Goal: Task Accomplishment & Management: Use online tool/utility

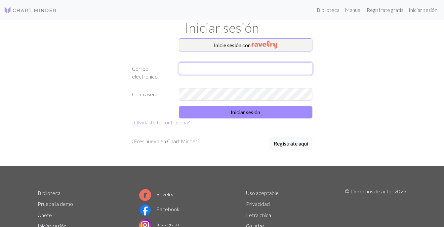
type input "clementedonadio17@gmail.com"
type input "[EMAIL_ADDRESS][DOMAIN_NAME]"
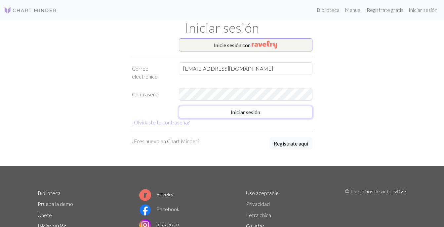
click at [249, 111] on button "Iniciar sesión" at bounding box center [246, 112] width 134 height 13
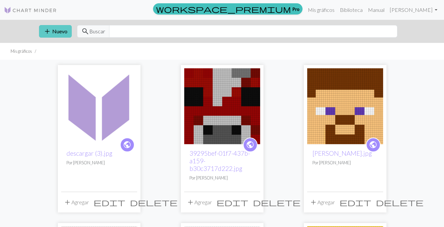
click at [62, 36] on button "add Nuevo" at bounding box center [55, 31] width 33 height 13
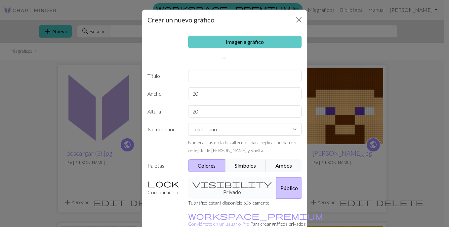
click at [219, 42] on link "Imagen a gráfico" at bounding box center [245, 42] width 114 height 13
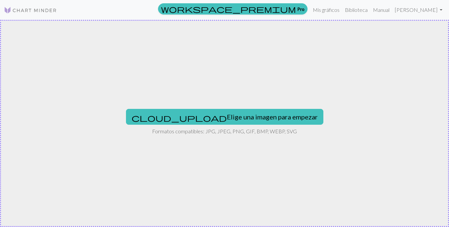
click at [202, 125] on div "cloud_upload Elige una imagen para empezar Formatos compatibles: JPG, JPEG, PNG…" at bounding box center [224, 124] width 449 height 208
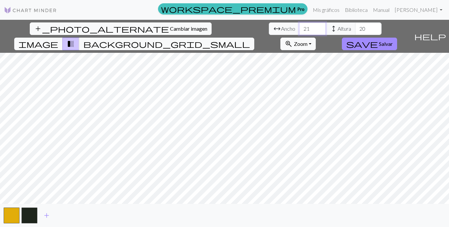
click at [299, 28] on input "21" at bounding box center [312, 28] width 26 height 13
click at [299, 27] on input "38" at bounding box center [312, 28] width 26 height 13
click at [299, 27] on input "40" at bounding box center [312, 28] width 26 height 13
click at [299, 27] on input "41" at bounding box center [312, 28] width 26 height 13
type input "40"
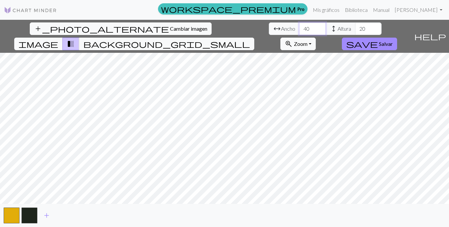
click at [299, 31] on input "40" at bounding box center [312, 28] width 26 height 13
click at [355, 26] on input "39" at bounding box center [368, 28] width 26 height 13
type input "40"
click at [355, 26] on input "40" at bounding box center [368, 28] width 26 height 13
click at [250, 39] on span "background_grid_small" at bounding box center [166, 43] width 167 height 9
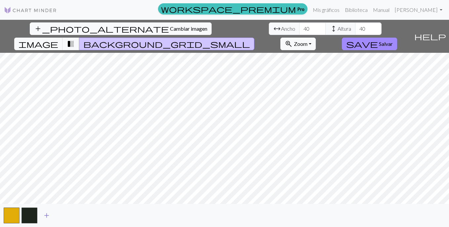
click at [43, 219] on span "add" at bounding box center [47, 215] width 8 height 9
click at [64, 217] on span "add" at bounding box center [65, 215] width 8 height 9
click at [86, 215] on span "add" at bounding box center [82, 215] width 8 height 9
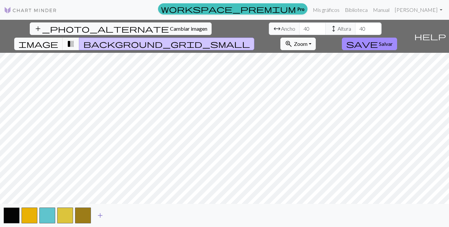
click at [97, 212] on span "add" at bounding box center [100, 215] width 8 height 9
click at [115, 213] on span "add" at bounding box center [118, 215] width 8 height 9
click at [135, 215] on span "add" at bounding box center [136, 215] width 8 height 9
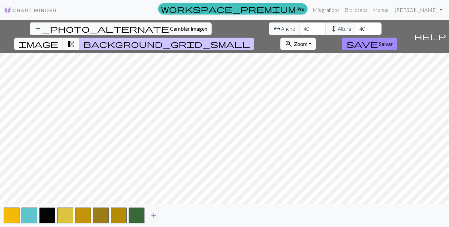
click at [157, 211] on span "add" at bounding box center [154, 215] width 8 height 9
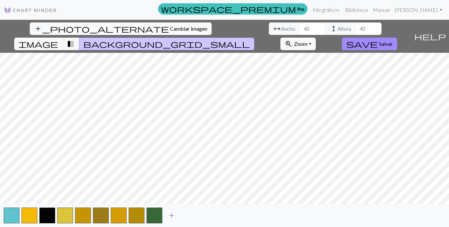
click at [166, 215] on button "add" at bounding box center [171, 216] width 17 height 13
click at [191, 215] on span "add" at bounding box center [189, 215] width 8 height 9
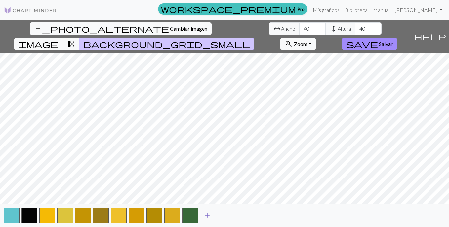
click at [215, 214] on button "add" at bounding box center [207, 216] width 17 height 13
click at [230, 214] on button "add" at bounding box center [225, 216] width 17 height 13
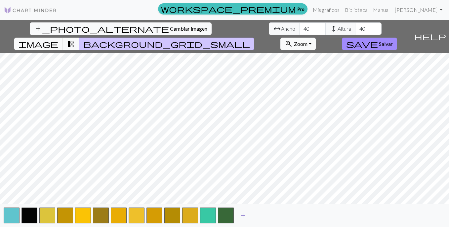
click at [248, 211] on button "add" at bounding box center [243, 216] width 17 height 13
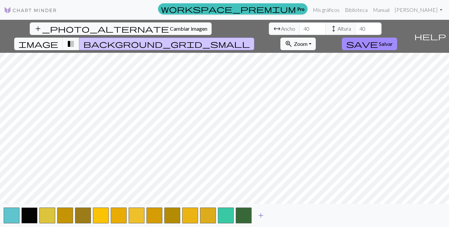
click at [265, 211] on button "add" at bounding box center [261, 216] width 17 height 13
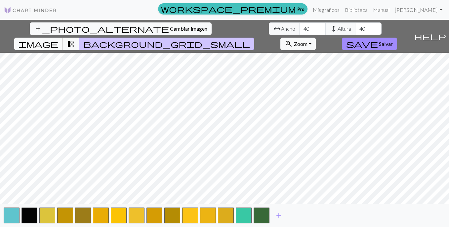
click at [58, 39] on span "image" at bounding box center [39, 43] width 40 height 9
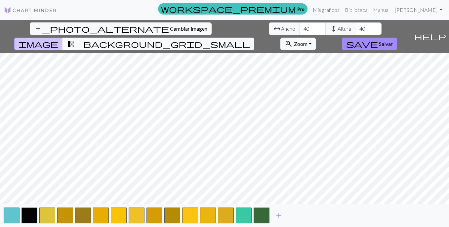
click at [79, 38] on button "transition_fade" at bounding box center [70, 44] width 17 height 13
click at [250, 39] on span "background_grid_small" at bounding box center [166, 43] width 167 height 9
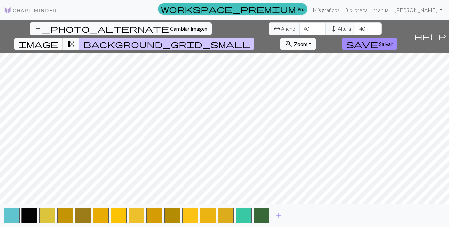
click at [58, 39] on span "image" at bounding box center [39, 43] width 40 height 9
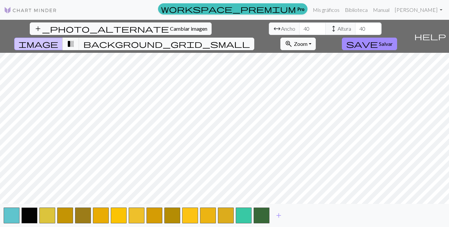
click at [279, 209] on div "add" at bounding box center [224, 215] width 449 height 23
drag, startPoint x: 279, startPoint y: 217, endPoint x: 289, endPoint y: 216, distance: 10.4
click at [281, 216] on span "add" at bounding box center [279, 215] width 8 height 9
drag, startPoint x: 294, startPoint y: 214, endPoint x: 306, endPoint y: 214, distance: 11.9
click at [298, 214] on span "add" at bounding box center [297, 215] width 8 height 9
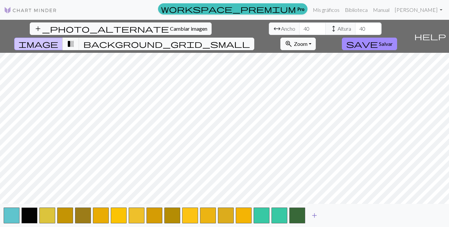
click at [311, 213] on span "add" at bounding box center [314, 215] width 8 height 9
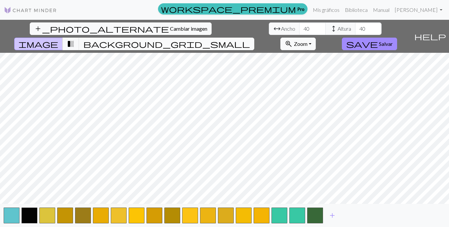
click at [250, 39] on span "background_grid_small" at bounding box center [166, 43] width 167 height 9
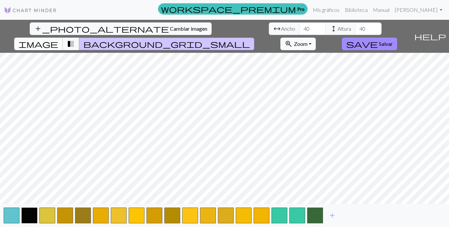
click at [63, 38] on button "image" at bounding box center [38, 44] width 49 height 13
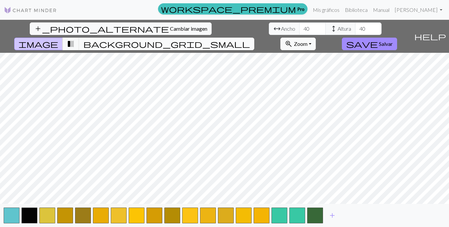
click at [250, 39] on span "background_grid_small" at bounding box center [166, 43] width 167 height 9
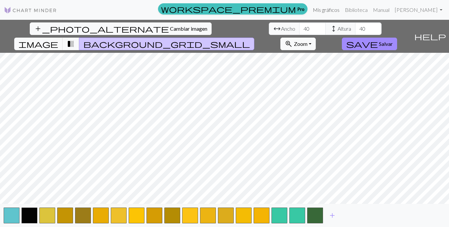
click at [338, 11] on link "Mis gráficos" at bounding box center [326, 9] width 32 height 13
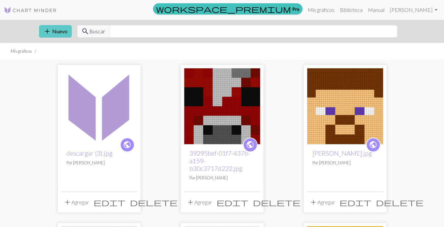
click at [48, 29] on span "add" at bounding box center [47, 31] width 8 height 9
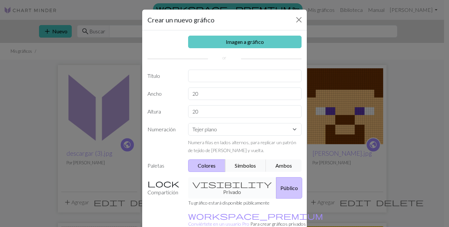
click at [259, 39] on link "Imagen a gráfico" at bounding box center [245, 42] width 114 height 13
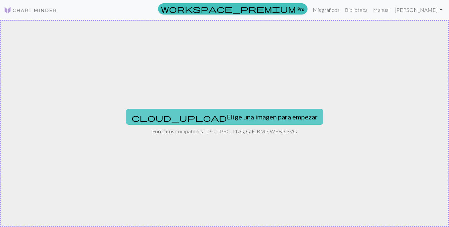
click at [210, 112] on button "cloud_upload Elige una imagen para empezar" at bounding box center [224, 117] width 197 height 16
click at [204, 123] on button "cloud_upload Elige una imagen para empezar" at bounding box center [224, 117] width 197 height 16
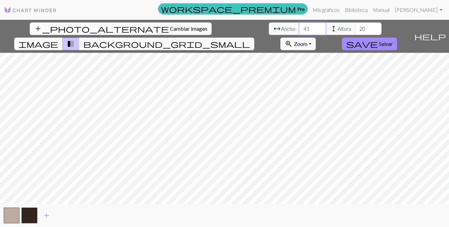
click at [299, 28] on input "41" at bounding box center [312, 28] width 26 height 13
type input "40"
click at [299, 30] on input "40" at bounding box center [312, 28] width 26 height 13
type input "40"
click at [355, 27] on input "40" at bounding box center [368, 28] width 26 height 13
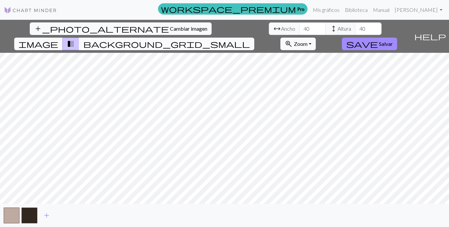
click at [250, 39] on span "background_grid_small" at bounding box center [166, 43] width 167 height 9
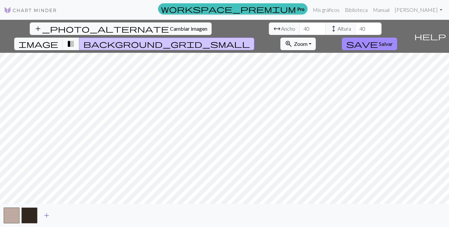
click at [48, 211] on button "add" at bounding box center [46, 216] width 17 height 13
click at [61, 213] on span "add" at bounding box center [65, 215] width 8 height 9
click at [76, 214] on button "add" at bounding box center [82, 216] width 17 height 13
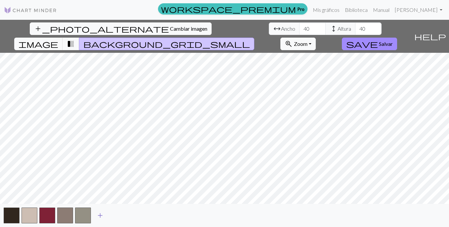
click at [98, 214] on span "add" at bounding box center [100, 215] width 8 height 9
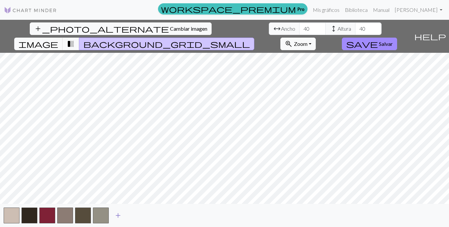
click at [117, 214] on span "add" at bounding box center [118, 215] width 8 height 9
click at [137, 213] on span "add" at bounding box center [136, 215] width 8 height 9
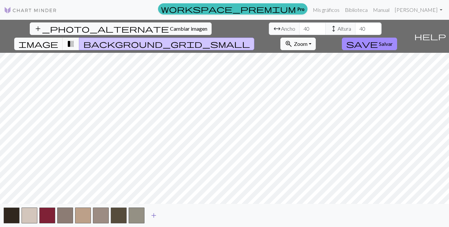
click at [155, 212] on span "add" at bounding box center [154, 215] width 8 height 9
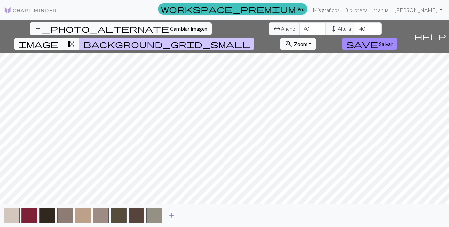
click at [178, 212] on button "add" at bounding box center [171, 216] width 17 height 13
click at [188, 215] on span "add" at bounding box center [189, 215] width 8 height 9
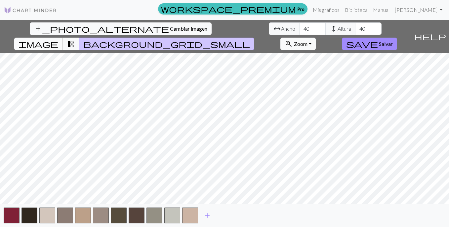
click at [58, 39] on span "image" at bounding box center [39, 43] width 40 height 9
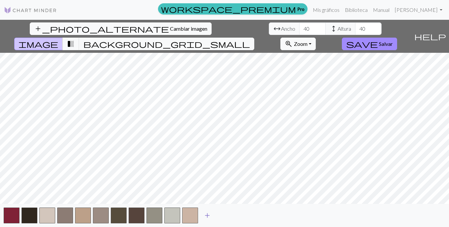
click at [209, 214] on span "add" at bounding box center [207, 215] width 8 height 9
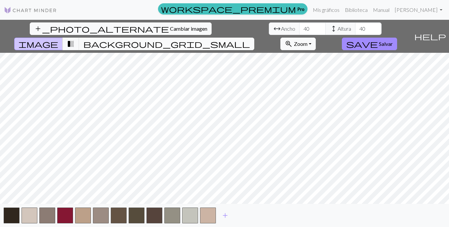
click at [254, 38] on button "background_grid_small" at bounding box center [166, 44] width 175 height 13
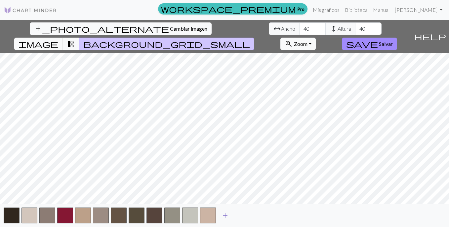
click at [224, 215] on span "add" at bounding box center [225, 215] width 8 height 9
click at [247, 213] on button "add" at bounding box center [243, 216] width 17 height 13
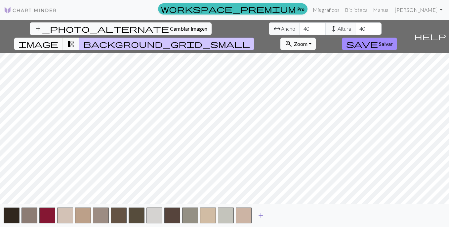
drag, startPoint x: 261, startPoint y: 212, endPoint x: 264, endPoint y: 212, distance: 3.3
click at [264, 212] on span "add" at bounding box center [261, 215] width 8 height 9
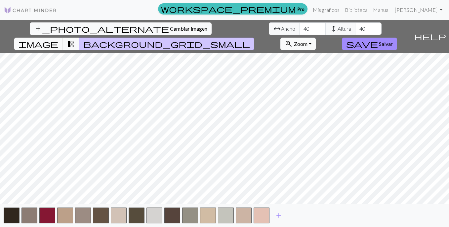
click at [288, 214] on div "add" at bounding box center [224, 215] width 449 height 23
click at [283, 212] on button "add" at bounding box center [278, 216] width 17 height 13
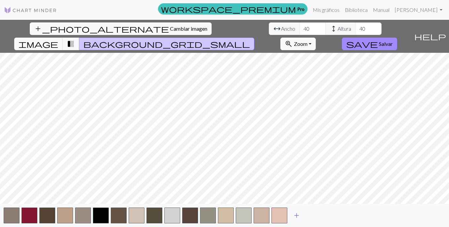
click at [294, 212] on span "add" at bounding box center [297, 215] width 8 height 9
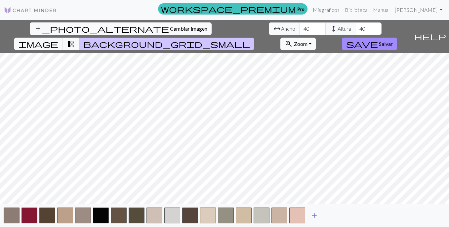
click at [319, 213] on button "add" at bounding box center [314, 216] width 17 height 13
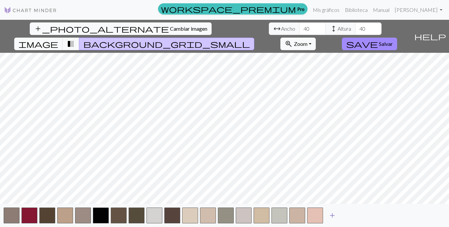
drag, startPoint x: 334, startPoint y: 210, endPoint x: 344, endPoint y: 210, distance: 9.6
click at [335, 210] on button "add" at bounding box center [332, 216] width 17 height 13
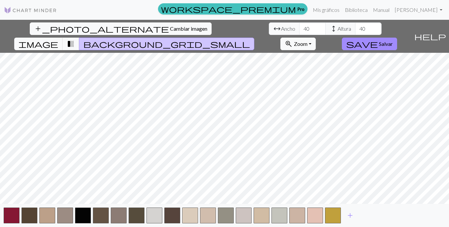
click at [349, 209] on div "add" at bounding box center [224, 215] width 449 height 23
click at [351, 214] on span "add" at bounding box center [350, 215] width 8 height 9
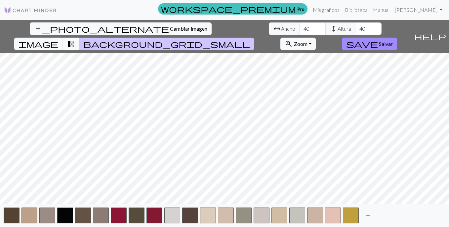
click at [371, 216] on span "add" at bounding box center [368, 215] width 8 height 9
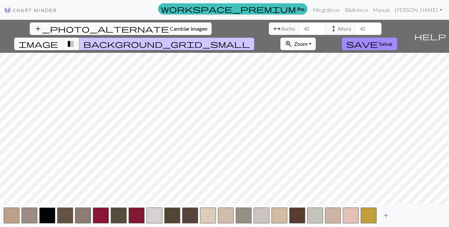
click at [387, 215] on span "add" at bounding box center [386, 215] width 8 height 9
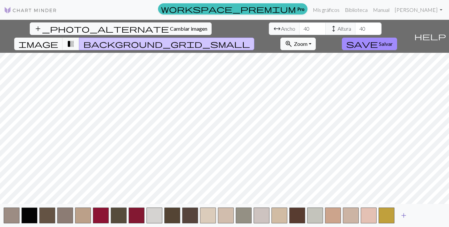
click at [396, 214] on div "add" at bounding box center [224, 215] width 449 height 23
click at [406, 214] on span "add" at bounding box center [404, 215] width 8 height 9
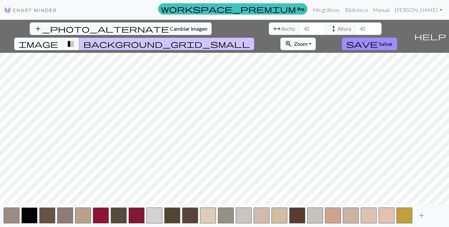
drag, startPoint x: 409, startPoint y: 214, endPoint x: 414, endPoint y: 215, distance: 5.3
click at [414, 215] on div "add" at bounding box center [224, 215] width 449 height 23
click at [419, 215] on span "add" at bounding box center [422, 215] width 8 height 9
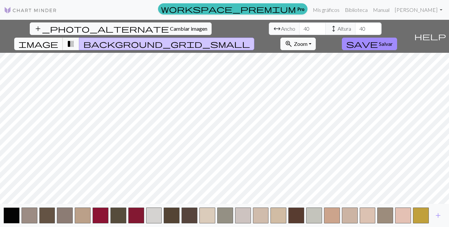
click at [58, 39] on span "image" at bounding box center [39, 43] width 40 height 9
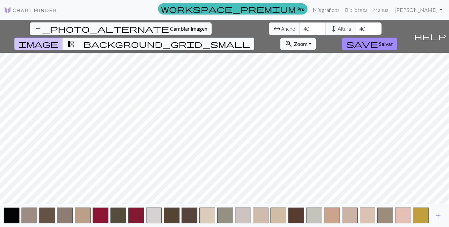
click at [250, 39] on span "background_grid_small" at bounding box center [166, 43] width 167 height 9
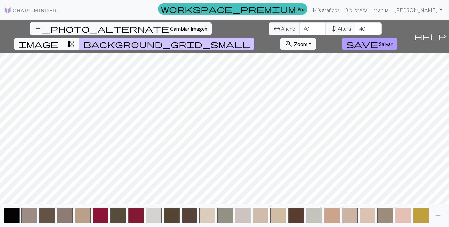
click at [397, 38] on button "save [PERSON_NAME]" at bounding box center [369, 44] width 55 height 13
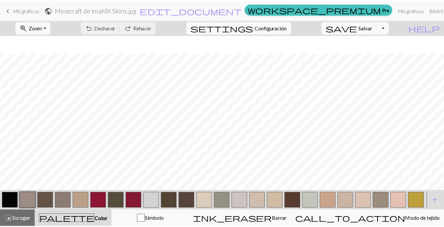
scroll to position [143, 0]
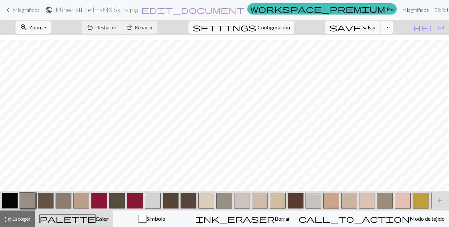
click at [399, 12] on link "Mis gráficos" at bounding box center [415, 9] width 32 height 13
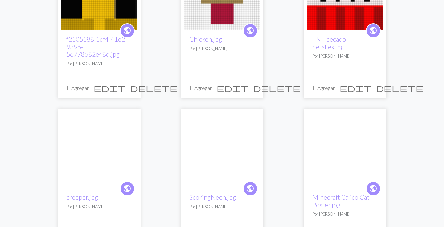
scroll to position [430, 0]
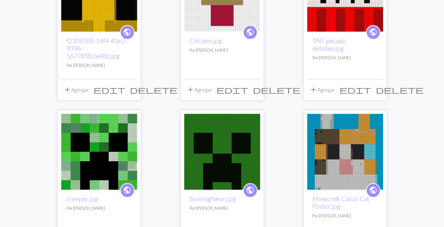
click at [132, 93] on span "delete" at bounding box center [154, 89] width 48 height 9
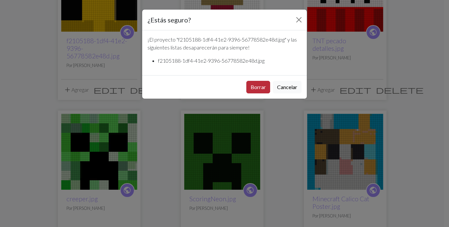
click at [267, 89] on button "Borrar" at bounding box center [258, 87] width 24 height 13
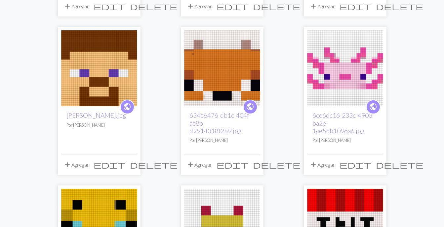
scroll to position [46, 0]
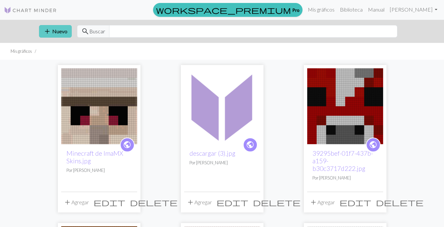
click at [65, 32] on font "Nuevo" at bounding box center [59, 31] width 15 height 6
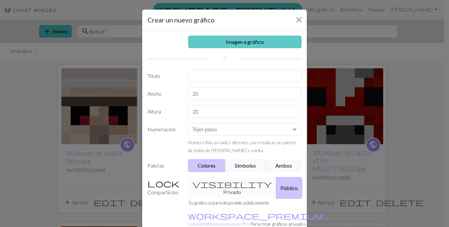
click at [214, 38] on link "Imagen a gráfico" at bounding box center [245, 42] width 114 height 13
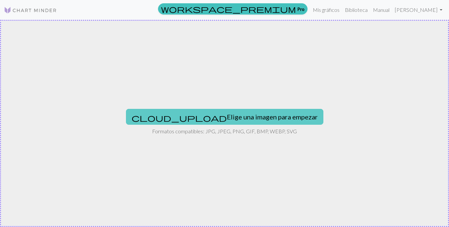
click at [210, 122] on button "cloud_upload Elige una imagen para empezar" at bounding box center [224, 117] width 197 height 16
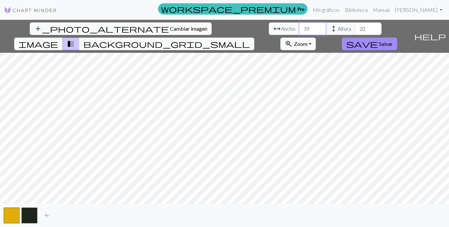
click at [299, 27] on input "39" at bounding box center [312, 28] width 26 height 13
type input "40"
click at [299, 27] on input "40" at bounding box center [312, 28] width 26 height 13
click at [355, 28] on input "39" at bounding box center [368, 28] width 26 height 13
type input "40"
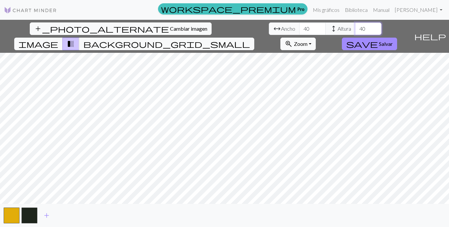
click at [355, 28] on input "40" at bounding box center [368, 28] width 26 height 13
click at [250, 39] on span "background_grid_small" at bounding box center [166, 43] width 167 height 9
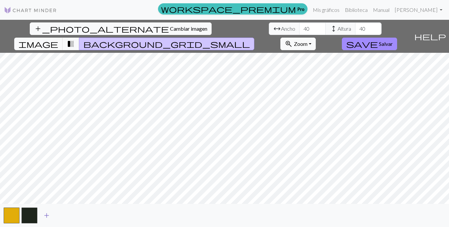
click at [46, 213] on span "add" at bounding box center [47, 215] width 8 height 9
click at [64, 215] on span "add" at bounding box center [65, 215] width 8 height 9
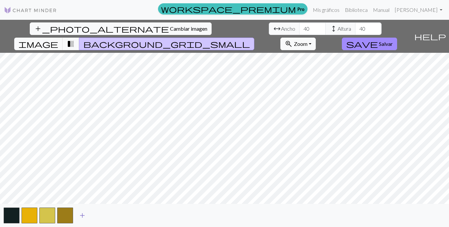
click at [80, 217] on button "add" at bounding box center [82, 216] width 17 height 13
click at [104, 216] on span "add" at bounding box center [100, 215] width 8 height 9
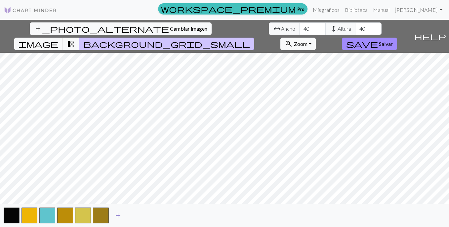
drag, startPoint x: 115, startPoint y: 216, endPoint x: 128, endPoint y: 216, distance: 12.6
click at [117, 216] on span "add" at bounding box center [118, 215] width 8 height 9
click at [135, 216] on span "add" at bounding box center [136, 215] width 8 height 9
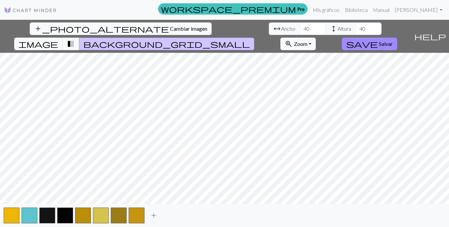
click at [153, 215] on span "add" at bounding box center [154, 215] width 8 height 9
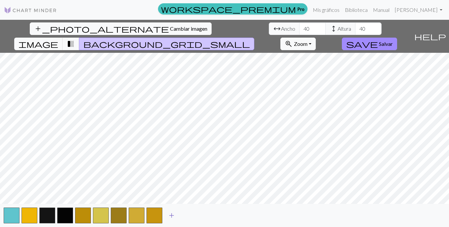
click at [171, 215] on span "add" at bounding box center [172, 215] width 8 height 9
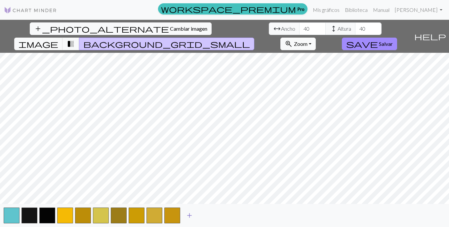
drag, startPoint x: 182, startPoint y: 215, endPoint x: 186, endPoint y: 215, distance: 4.0
click at [186, 215] on button "add" at bounding box center [189, 216] width 17 height 13
click at [209, 214] on span "add" at bounding box center [207, 215] width 8 height 9
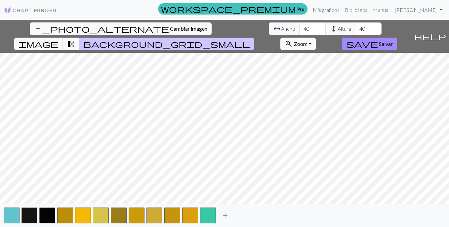
drag, startPoint x: 232, startPoint y: 218, endPoint x: 236, endPoint y: 218, distance: 4.3
click at [233, 218] on button "add" at bounding box center [225, 216] width 17 height 13
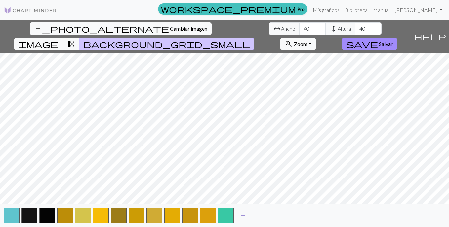
click at [240, 218] on span "add" at bounding box center [243, 215] width 8 height 9
drag, startPoint x: 248, startPoint y: 217, endPoint x: 255, endPoint y: 217, distance: 7.3
click at [251, 217] on button "button" at bounding box center [244, 216] width 16 height 16
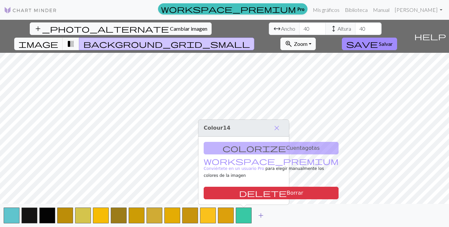
drag, startPoint x: 261, startPoint y: 217, endPoint x: 270, endPoint y: 217, distance: 9.9
click at [261, 217] on span "add" at bounding box center [261, 215] width 8 height 9
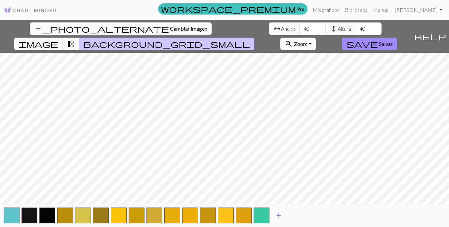
drag, startPoint x: 282, startPoint y: 217, endPoint x: 293, endPoint y: 217, distance: 10.6
click at [282, 217] on span "add" at bounding box center [279, 215] width 8 height 9
click at [298, 217] on span "add" at bounding box center [297, 215] width 8 height 9
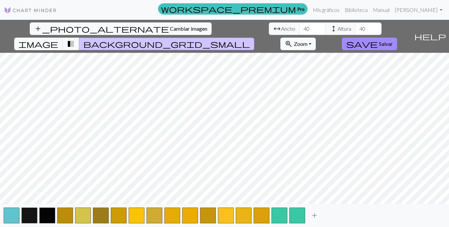
drag, startPoint x: 306, startPoint y: 216, endPoint x: 313, endPoint y: 216, distance: 6.3
click at [313, 216] on button "add" at bounding box center [314, 216] width 17 height 13
drag, startPoint x: 313, startPoint y: 216, endPoint x: 329, endPoint y: 215, distance: 16.2
click at [323, 216] on div "add" at bounding box center [224, 215] width 449 height 23
drag, startPoint x: 337, startPoint y: 215, endPoint x: 345, endPoint y: 213, distance: 8.7
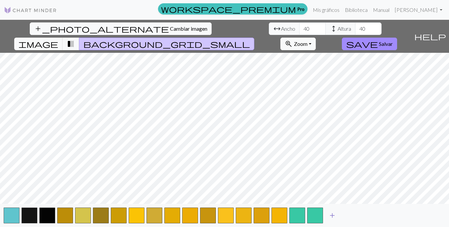
click at [338, 215] on button "add" at bounding box center [332, 216] width 17 height 13
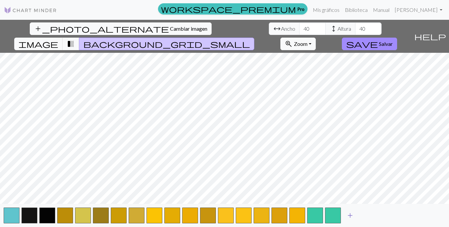
drag, startPoint x: 352, startPoint y: 214, endPoint x: 368, endPoint y: 212, distance: 15.3
click at [354, 214] on button "add" at bounding box center [350, 216] width 17 height 13
click at [367, 213] on span "add" at bounding box center [368, 215] width 8 height 9
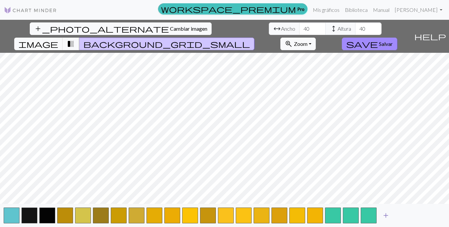
click at [384, 213] on span "add" at bounding box center [386, 215] width 8 height 9
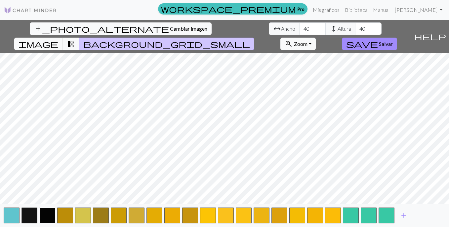
drag, startPoint x: 42, startPoint y: 214, endPoint x: 46, endPoint y: 208, distance: 7.2
click at [43, 213] on button "button" at bounding box center [47, 216] width 16 height 16
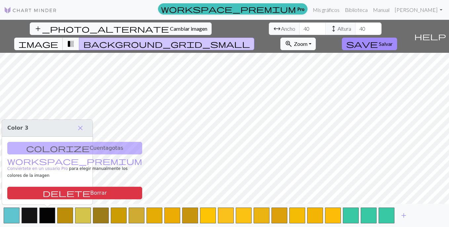
click at [63, 38] on button "image" at bounding box center [38, 44] width 49 height 13
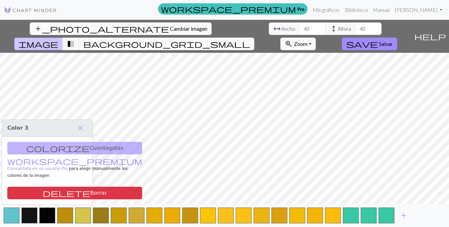
click at [250, 39] on span "background_grid_small" at bounding box center [166, 43] width 167 height 9
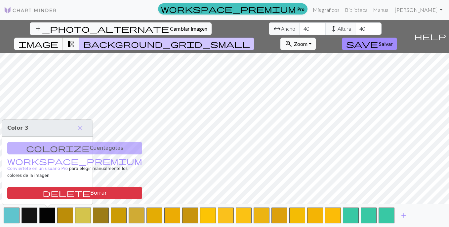
click at [63, 38] on button "image" at bounding box center [38, 44] width 49 height 13
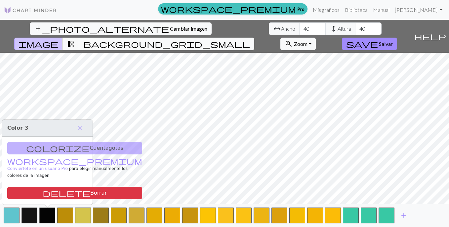
click at [250, 39] on span "background_grid_small" at bounding box center [166, 43] width 167 height 9
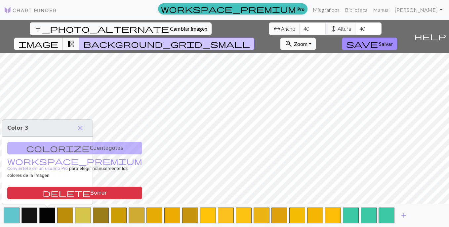
click at [58, 39] on span "image" at bounding box center [39, 43] width 40 height 9
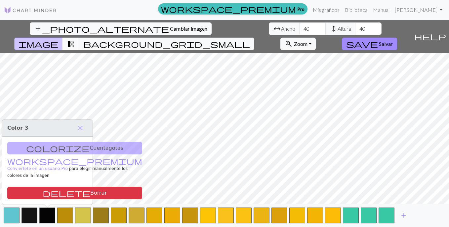
click at [75, 39] on span "transition_fade" at bounding box center [71, 43] width 8 height 9
click at [254, 38] on button "background_grid_small" at bounding box center [166, 44] width 175 height 13
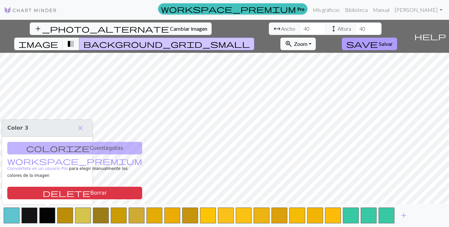
click at [378, 39] on span "save" at bounding box center [362, 43] width 32 height 9
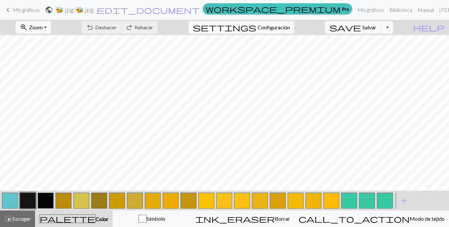
click at [52, 195] on button "button" at bounding box center [46, 201] width 16 height 16
click at [117, 30] on span "Deshacer" at bounding box center [105, 27] width 21 height 6
click at [6, 196] on button "button" at bounding box center [10, 201] width 16 height 16
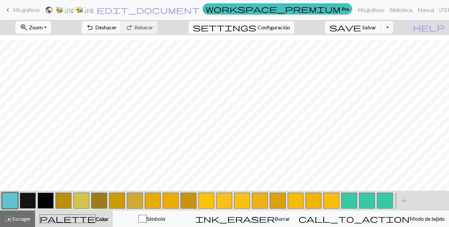
click at [28, 31] on span "zoom_in" at bounding box center [24, 27] width 8 height 9
click at [64, 98] on button "150%" at bounding box center [42, 100] width 52 height 11
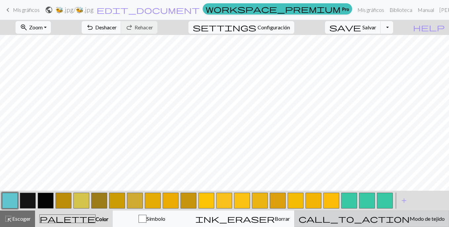
click at [410, 219] on span "Modo de tejido" at bounding box center [427, 219] width 35 height 6
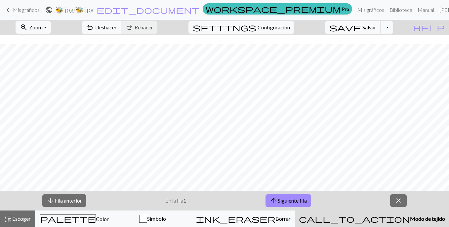
scroll to position [282, 0]
click at [297, 202] on font "Siguiente fila" at bounding box center [292, 201] width 29 height 6
click at [273, 199] on span "arrow_upward" at bounding box center [274, 200] width 8 height 9
click at [275, 200] on span "arrow_upward" at bounding box center [274, 200] width 8 height 9
click at [285, 195] on button "arrow_upward Siguiente fila" at bounding box center [288, 201] width 46 height 13
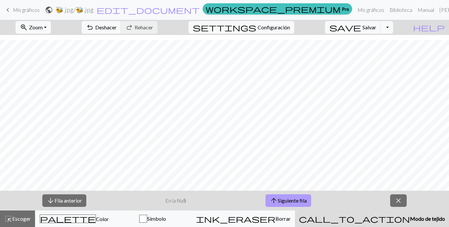
click at [283, 198] on font "Siguiente fila" at bounding box center [292, 201] width 29 height 6
click at [293, 204] on font "Siguiente fila" at bounding box center [292, 201] width 29 height 6
click at [293, 201] on font "Siguiente fila" at bounding box center [292, 201] width 29 height 6
click at [271, 199] on span "arrow_upward" at bounding box center [274, 200] width 8 height 9
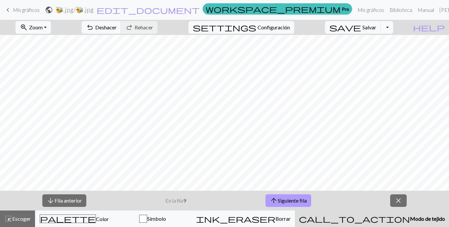
click at [306, 201] on font "Siguiente fila" at bounding box center [292, 201] width 29 height 6
click at [304, 198] on font "Siguiente fila" at bounding box center [293, 201] width 29 height 6
